Goal: Contribute content: Add original content to the website for others to see

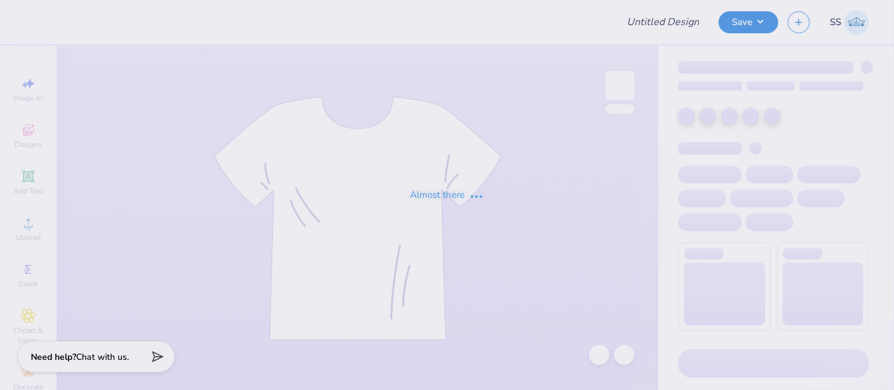
type input "[PERSON_NAME] : Rutgers, The [GEOGRAPHIC_DATA][US_STATE]: New"
type input "50"
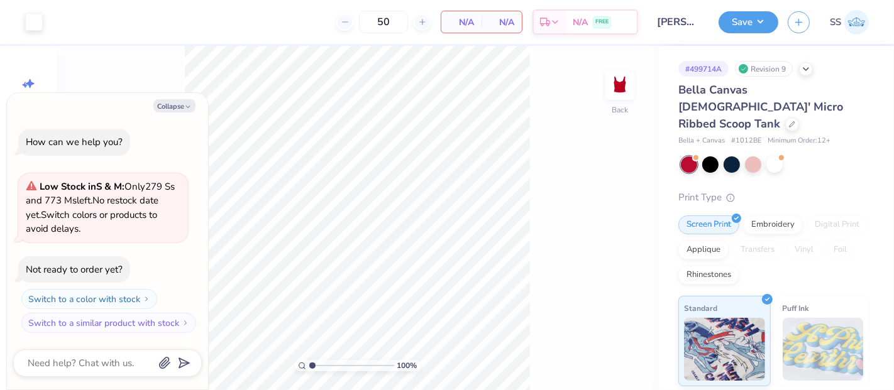
type textarea "x"
type input "1.009745637912"
type textarea "x"
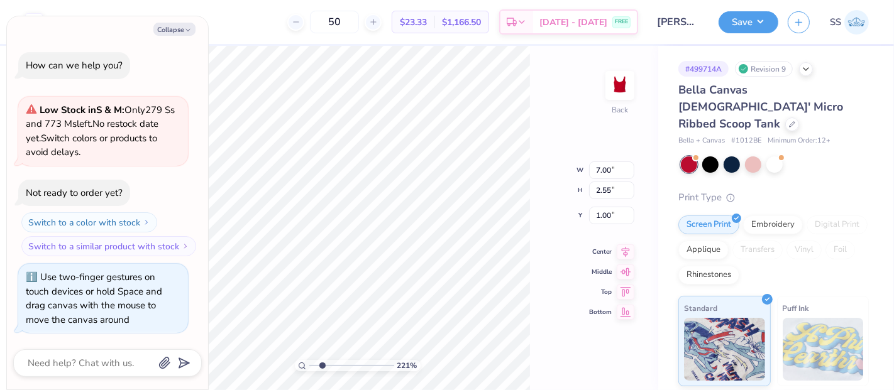
type input "2.20681447242643"
type textarea "x"
type input "2.63378567913651"
type textarea "x"
type input "2.69750877385068"
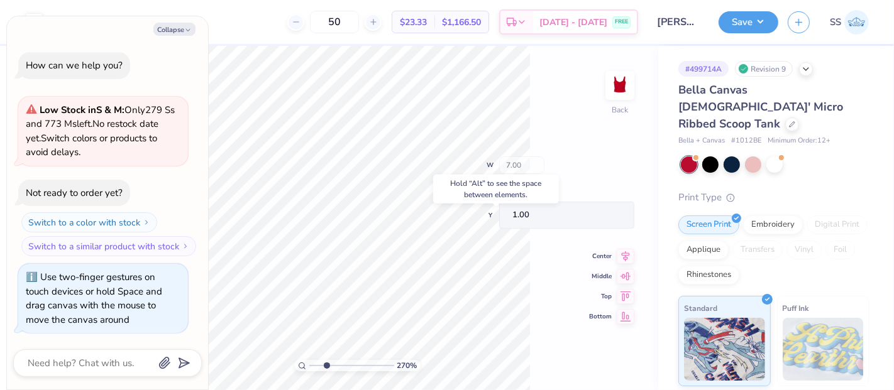
type textarea "x"
type input "2.69750877385068"
type textarea "x"
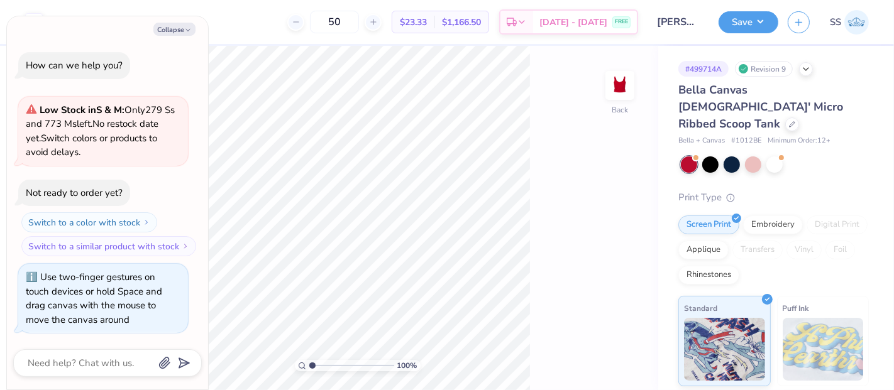
drag, startPoint x: 327, startPoint y: 366, endPoint x: 304, endPoint y: 375, distance: 24.3
type input "1"
click at [309, 372] on input "range" at bounding box center [351, 365] width 85 height 11
click at [530, 307] on div "100 % Back W 7.00 7.00 " H 2.69 2.69 " Y 1.00 1.00 " Center Middle Top Bottom" at bounding box center [358, 218] width 602 height 344
type textarea "x"
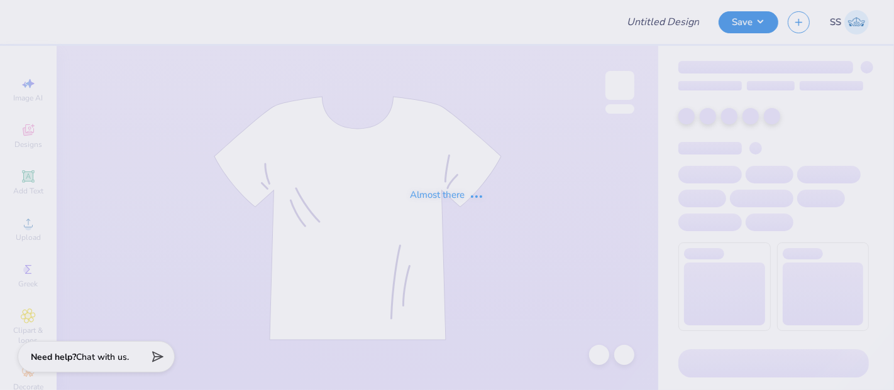
type input "[PERSON_NAME] : Rutgers, The [GEOGRAPHIC_DATA][US_STATE]: New"
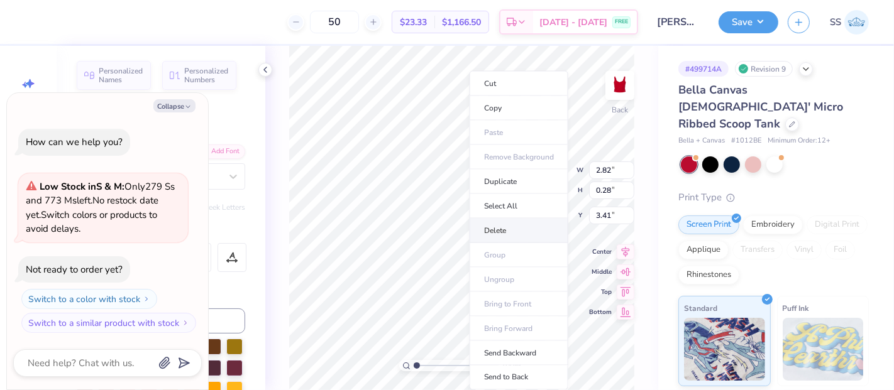
click at [505, 229] on li "Delete" at bounding box center [519, 231] width 99 height 25
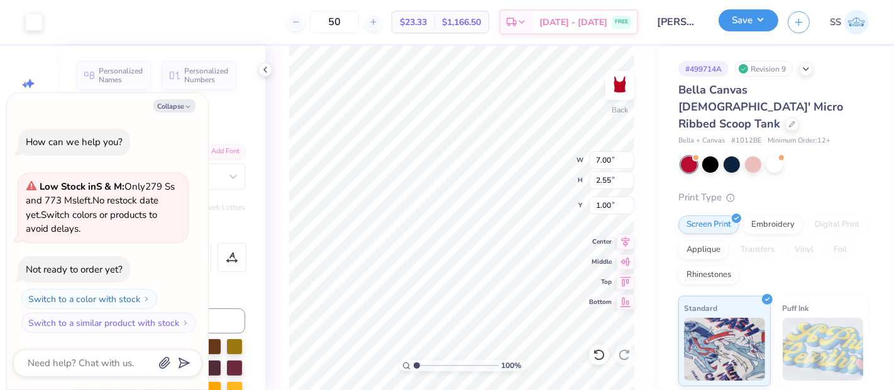
click at [768, 11] on button "Save" at bounding box center [749, 20] width 60 height 22
type textarea "x"
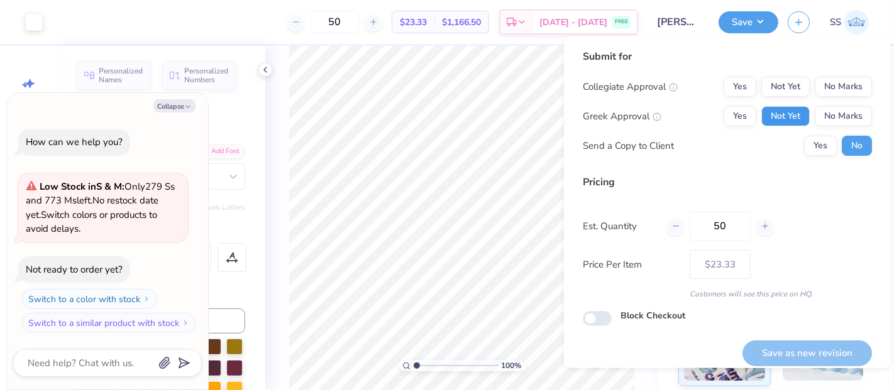
click at [783, 110] on button "Not Yet" at bounding box center [785, 116] width 48 height 20
click at [832, 81] on button "No Marks" at bounding box center [843, 87] width 57 height 20
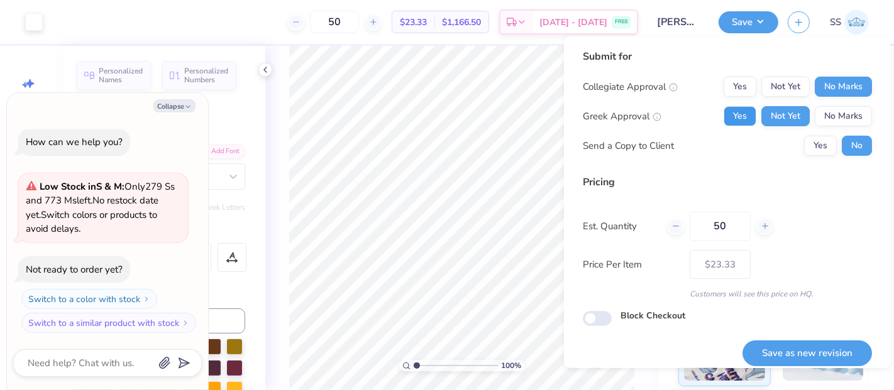
click at [734, 110] on button "Yes" at bounding box center [740, 116] width 33 height 20
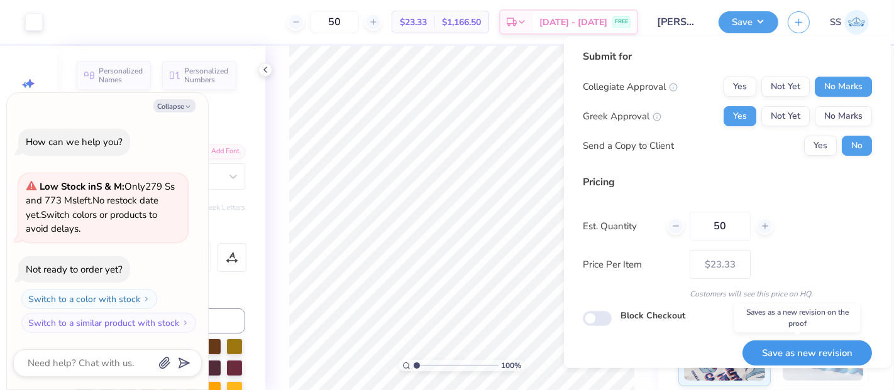
click at [765, 346] on button "Save as new revision" at bounding box center [806, 354] width 129 height 26
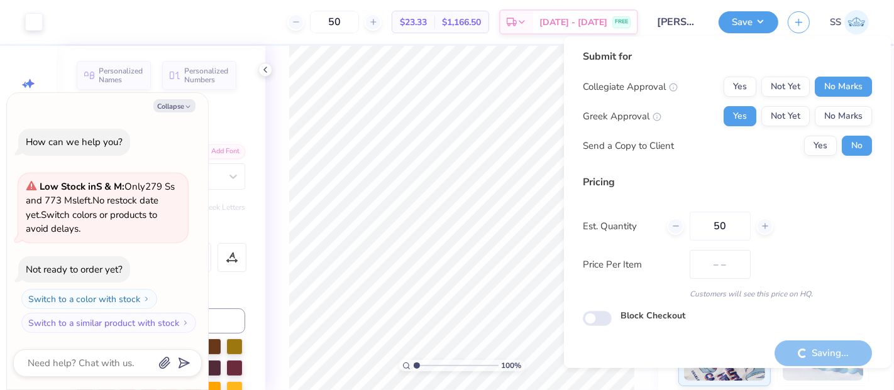
type input "$23.33"
type textarea "x"
